Goal: Task Accomplishment & Management: Manage account settings

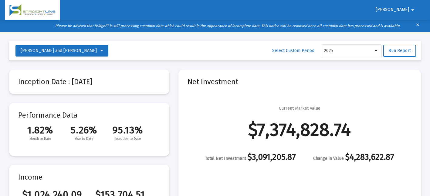
select select "View all"
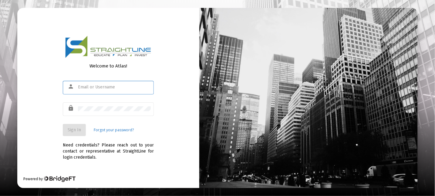
click at [79, 86] on input "text" at bounding box center [114, 87] width 73 height 5
type input "kbrawley001@gmail.com"
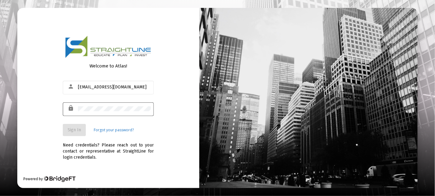
click at [91, 107] on div at bounding box center [114, 108] width 73 height 15
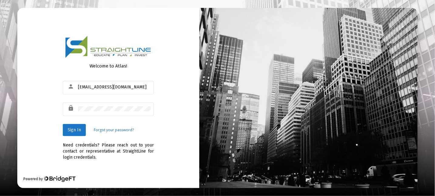
click at [72, 129] on span "Sign In" at bounding box center [74, 129] width 13 height 5
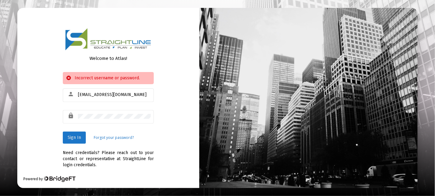
click at [76, 139] on button "Sign In" at bounding box center [74, 137] width 23 height 12
click at [95, 122] on div at bounding box center [114, 116] width 73 height 15
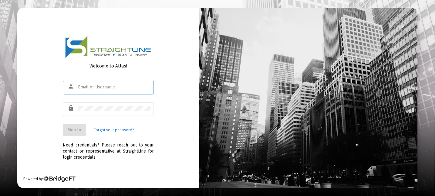
click at [84, 89] on input "text" at bounding box center [114, 87] width 73 height 5
type input "[EMAIL_ADDRESS][DOMAIN_NAME]"
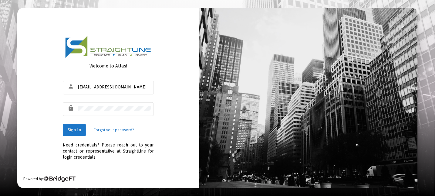
click at [74, 130] on span "Sign In" at bounding box center [74, 129] width 13 height 5
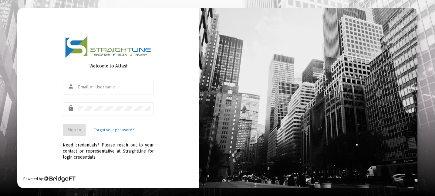
click at [101, 129] on link "Forgot your password?" at bounding box center [114, 130] width 40 height 6
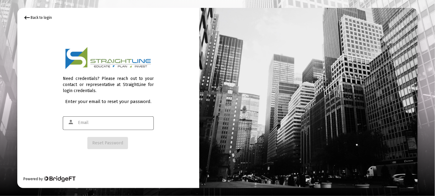
click at [77, 123] on div "person" at bounding box center [72, 122] width 12 height 10
click at [79, 124] on input "text" at bounding box center [114, 122] width 73 height 5
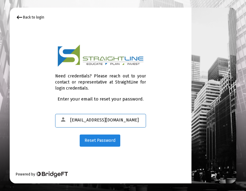
type input "kbrawley001@gmail.com"
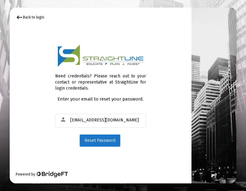
click at [109, 141] on span "Reset Password" at bounding box center [100, 140] width 31 height 5
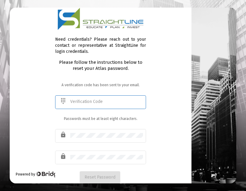
click at [82, 104] on input "text" at bounding box center [106, 101] width 73 height 5
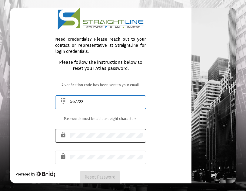
type input "567722"
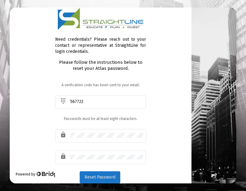
click at [102, 178] on span "Reset Password" at bounding box center [100, 176] width 31 height 5
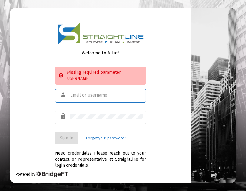
click at [71, 93] on input "text" at bounding box center [106, 95] width 73 height 5
type input "kbrawley001@gmail.com"
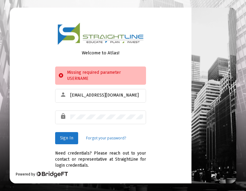
click at [68, 136] on span "Sign In" at bounding box center [66, 137] width 13 height 5
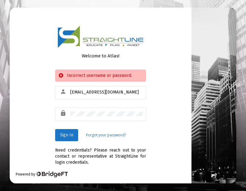
click at [66, 135] on span "Sign In" at bounding box center [66, 134] width 13 height 5
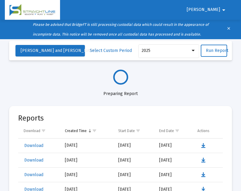
select select "View all"
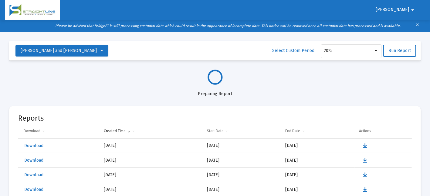
select select "View all"
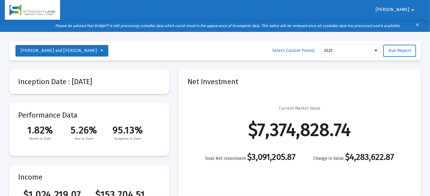
scroll to position [582, 0]
